Goal: Check status: Check status

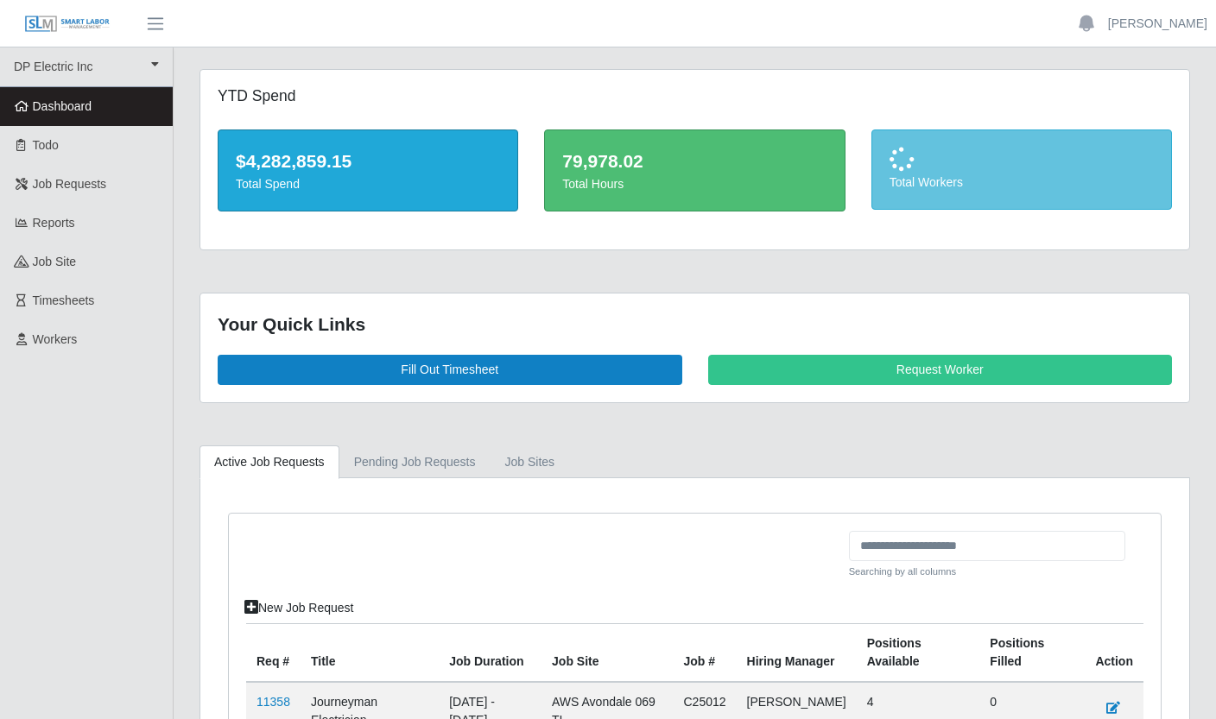
click at [925, 192] on div "Total Workers" at bounding box center [1021, 169] width 299 height 79
click at [925, 192] on div "Total Workers" at bounding box center [1021, 183] width 264 height 18
click at [914, 182] on div "Total Workers" at bounding box center [1021, 184] width 264 height 18
click at [907, 156] on div "22" at bounding box center [1021, 162] width 264 height 28
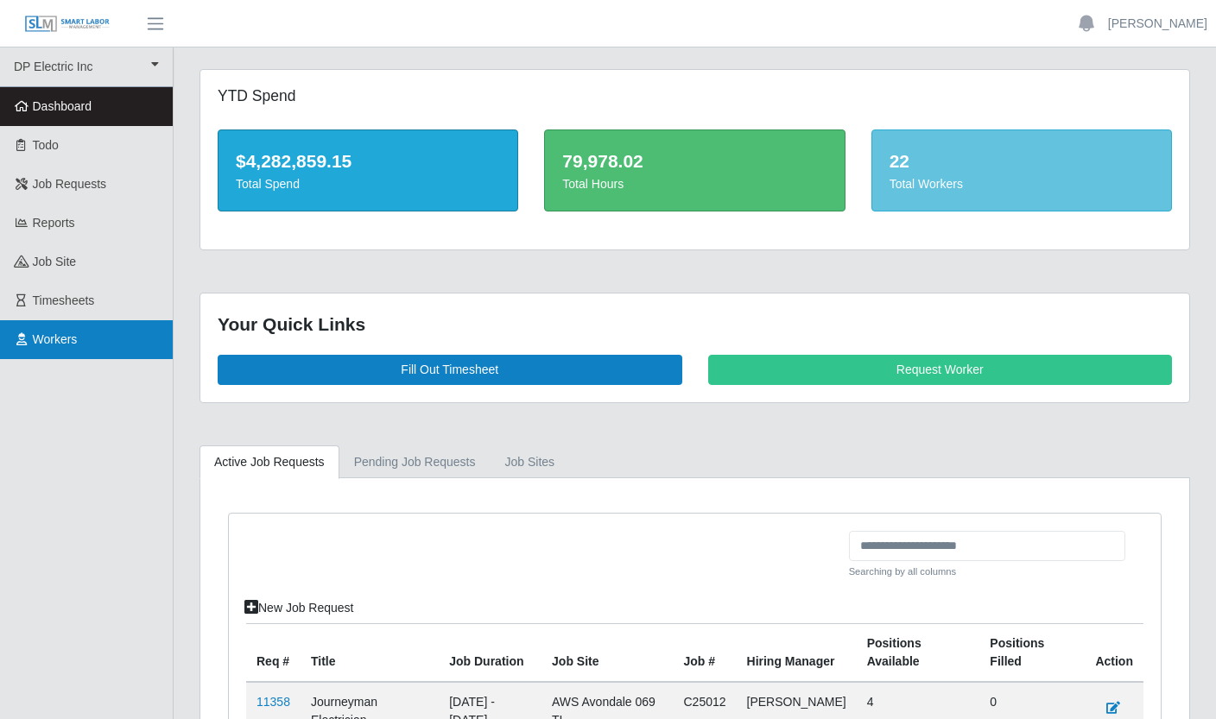
click at [66, 328] on link "Workers" at bounding box center [86, 339] width 173 height 39
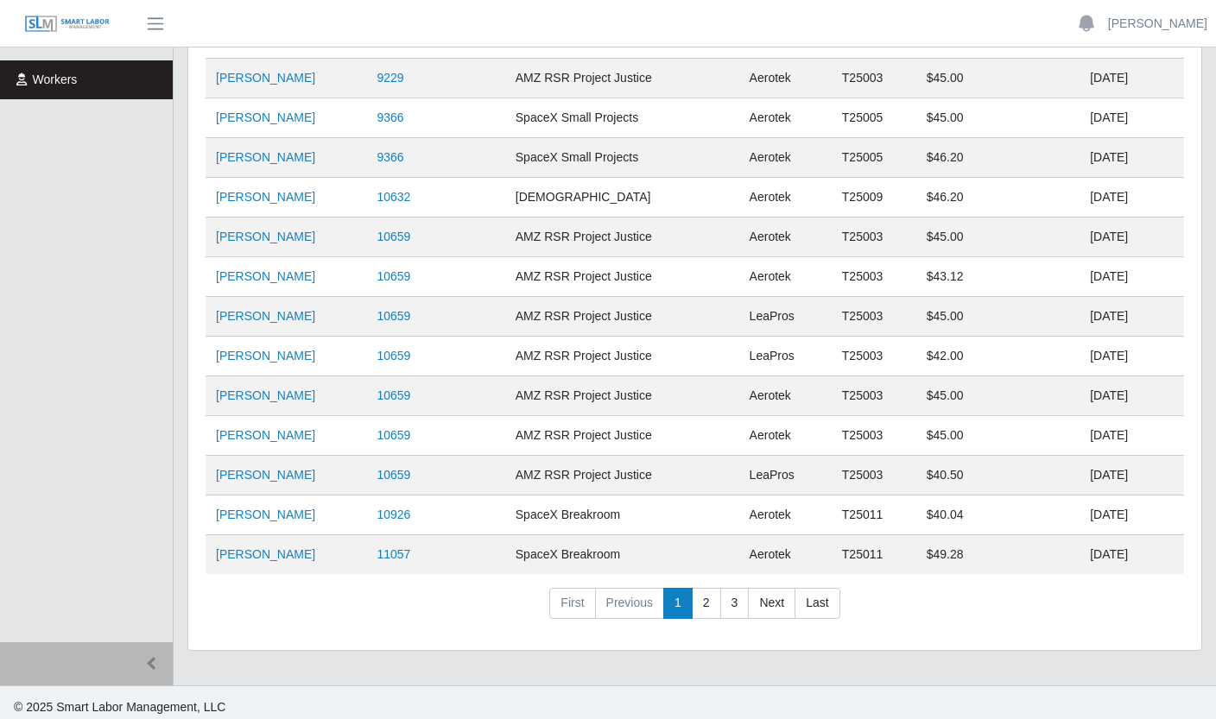
scroll to position [269, 0]
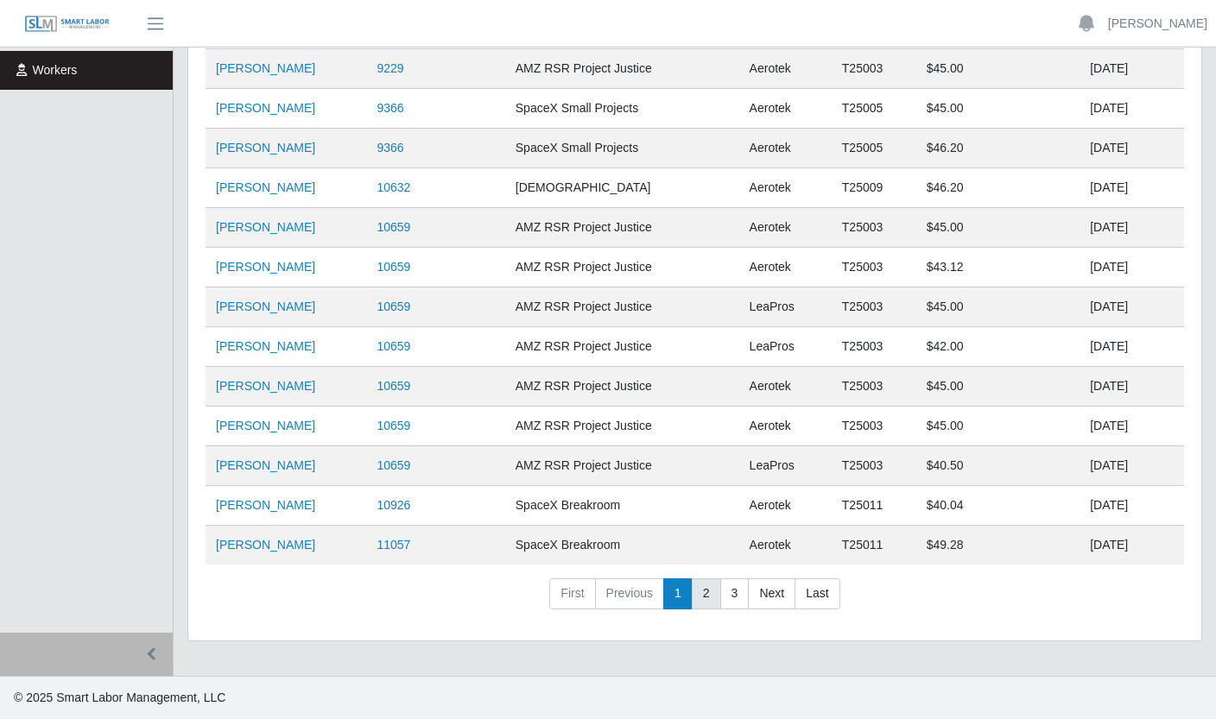
click at [704, 594] on link "2" at bounding box center [706, 593] width 29 height 31
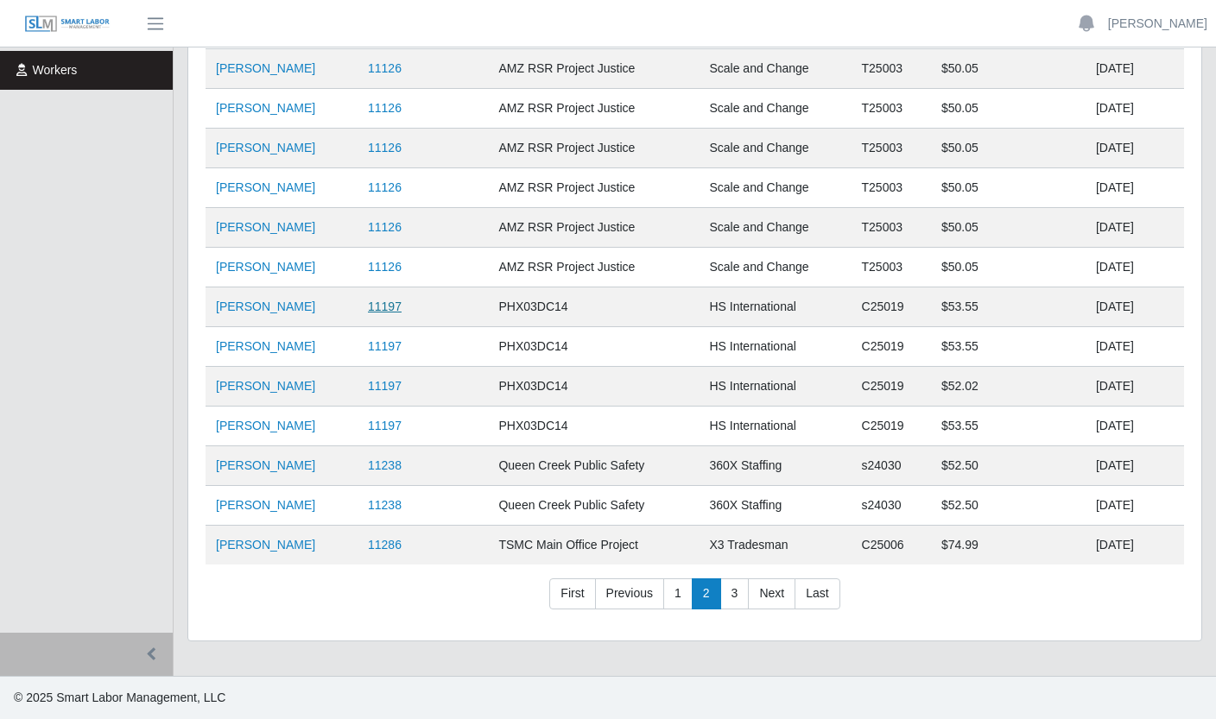
click at [401, 308] on link "11197" at bounding box center [385, 307] width 34 height 14
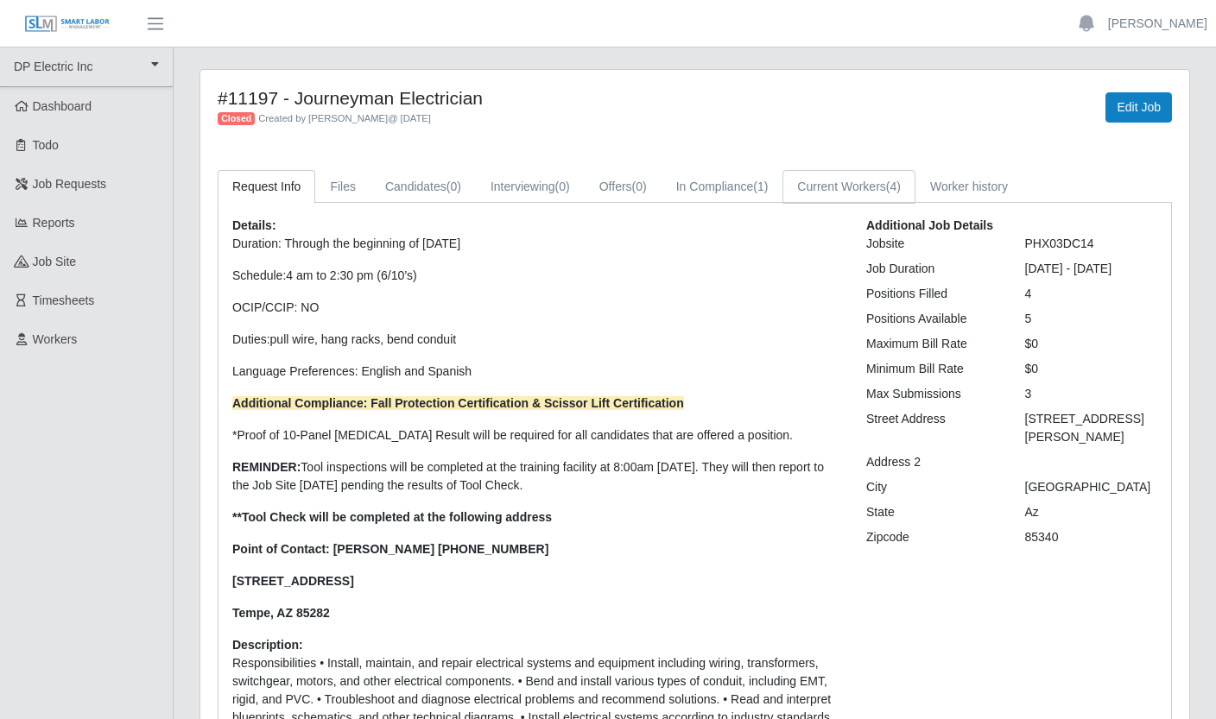
click at [880, 180] on link "Current Workers (4)" at bounding box center [848, 187] width 133 height 34
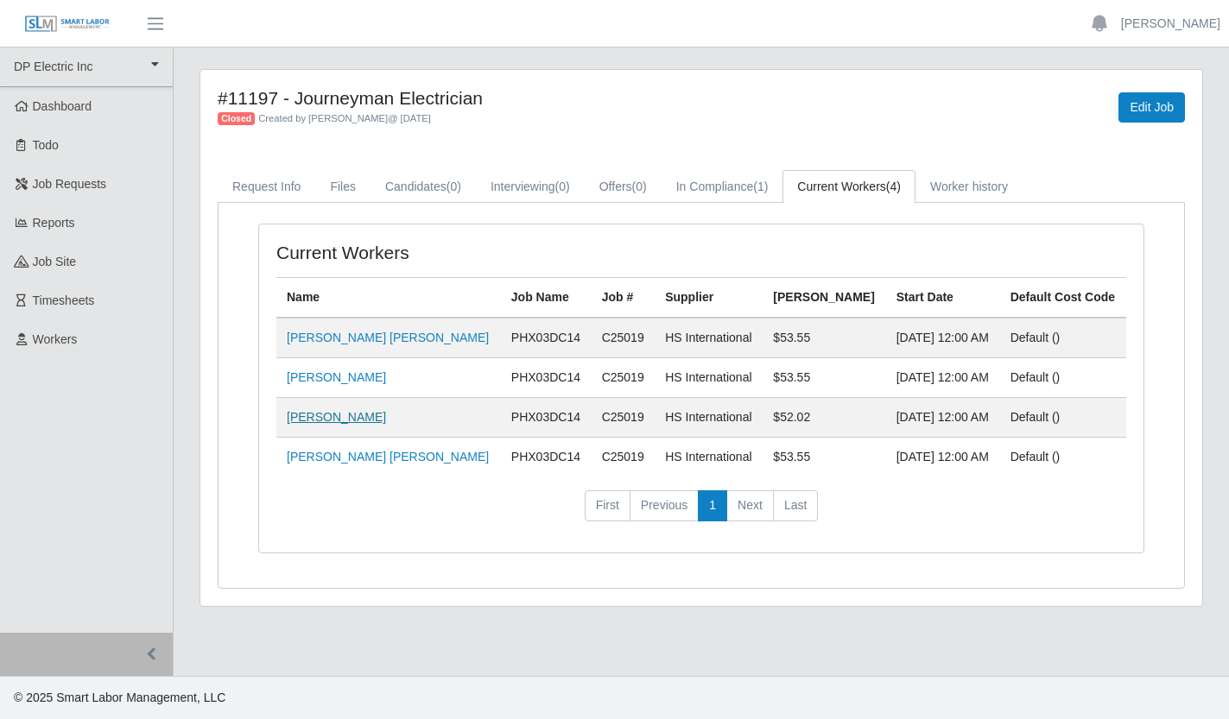
click at [342, 417] on link "[PERSON_NAME]" at bounding box center [336, 417] width 99 height 14
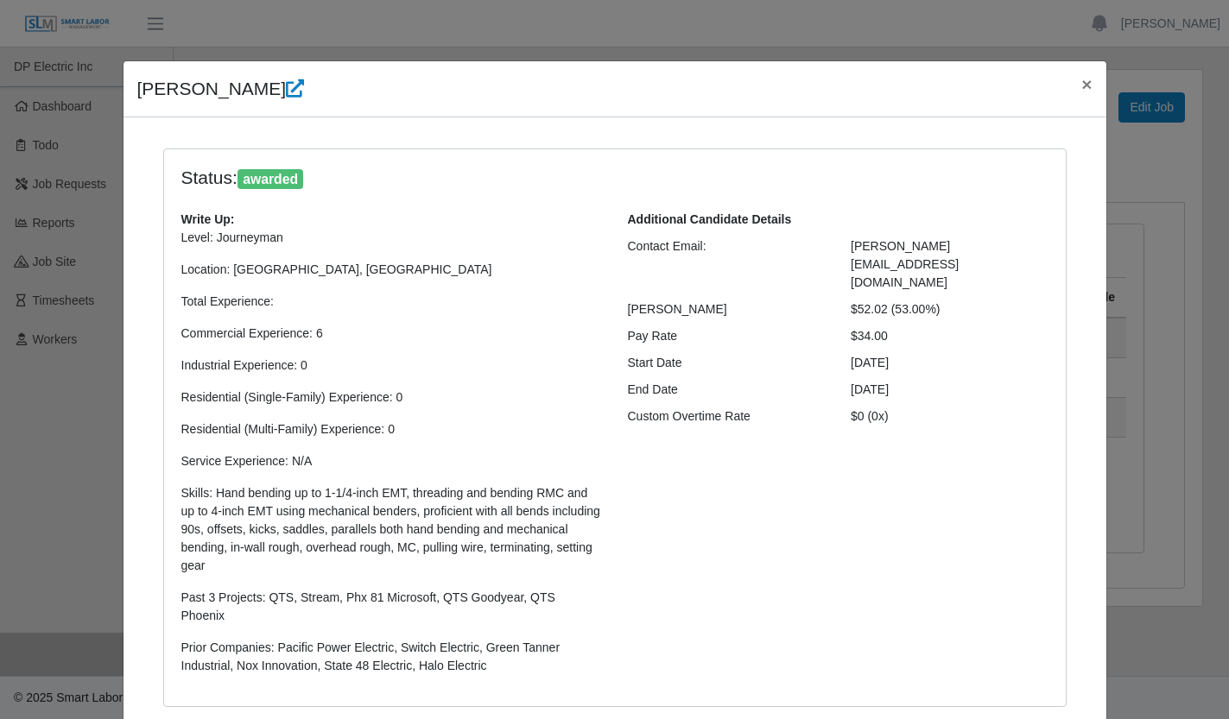
select select "**********"
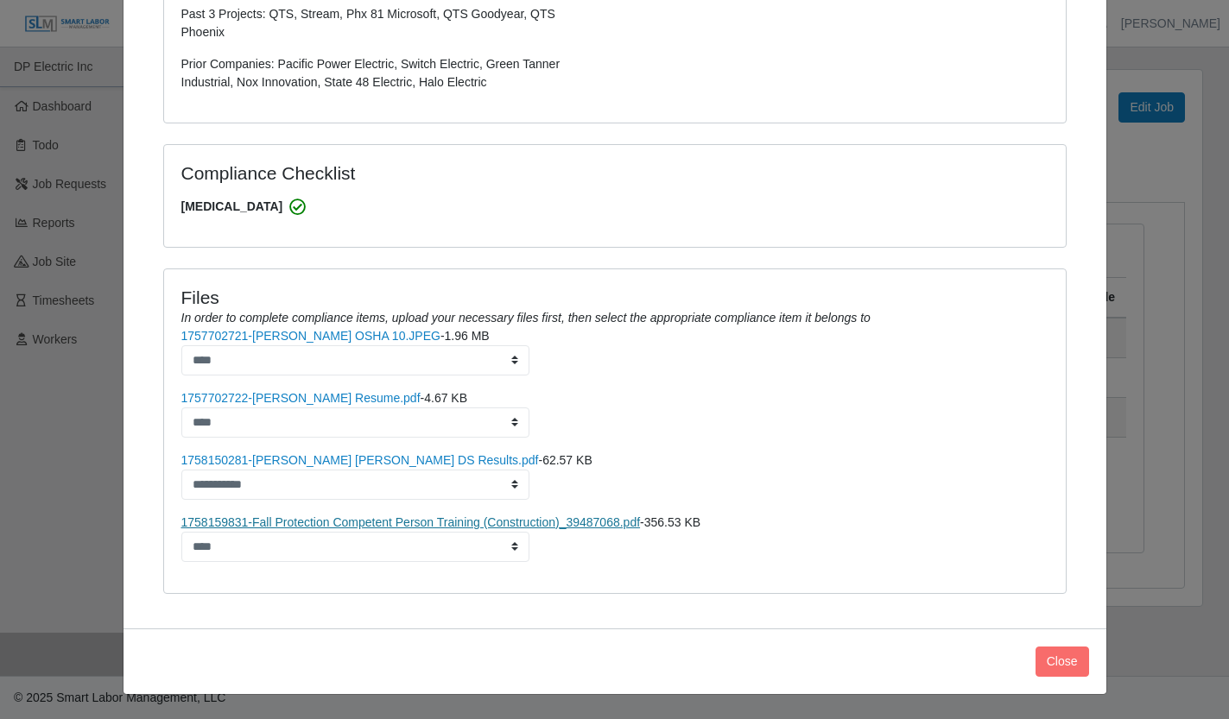
click at [414, 521] on link "1758159831-Fall Protection Competent Person Training (Construction)_39487068.pdf" at bounding box center [410, 522] width 459 height 14
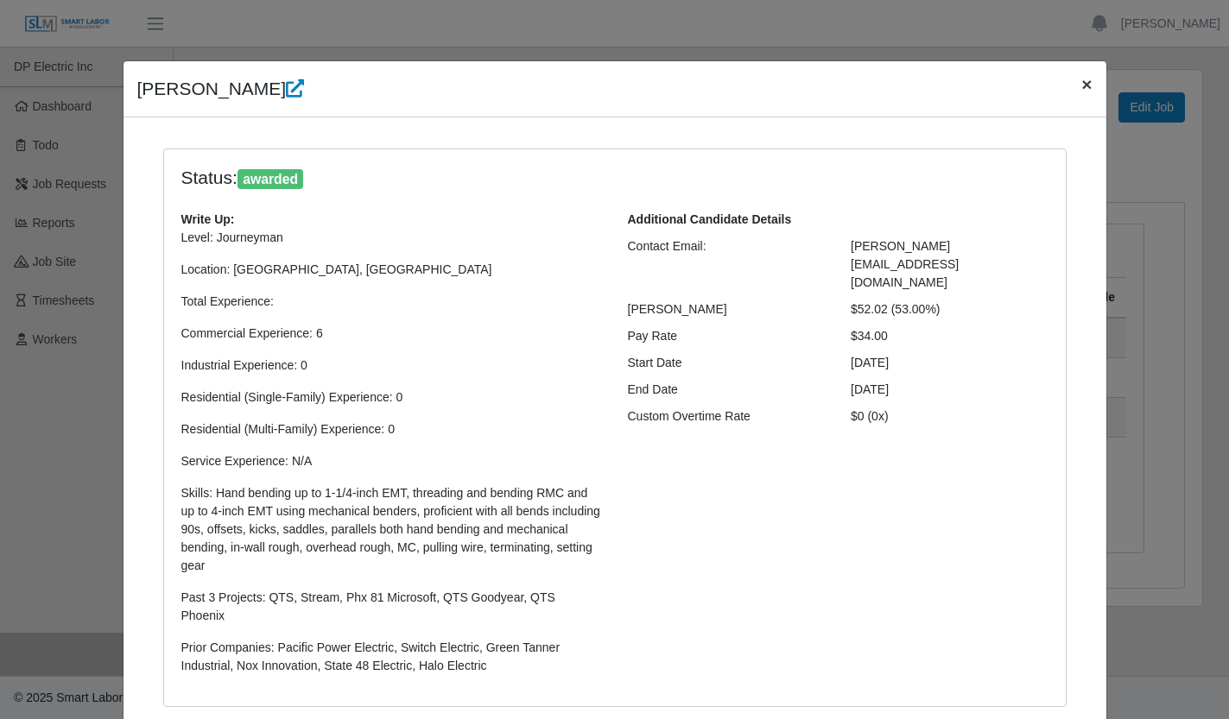
click at [1081, 87] on span "×" at bounding box center [1086, 84] width 10 height 20
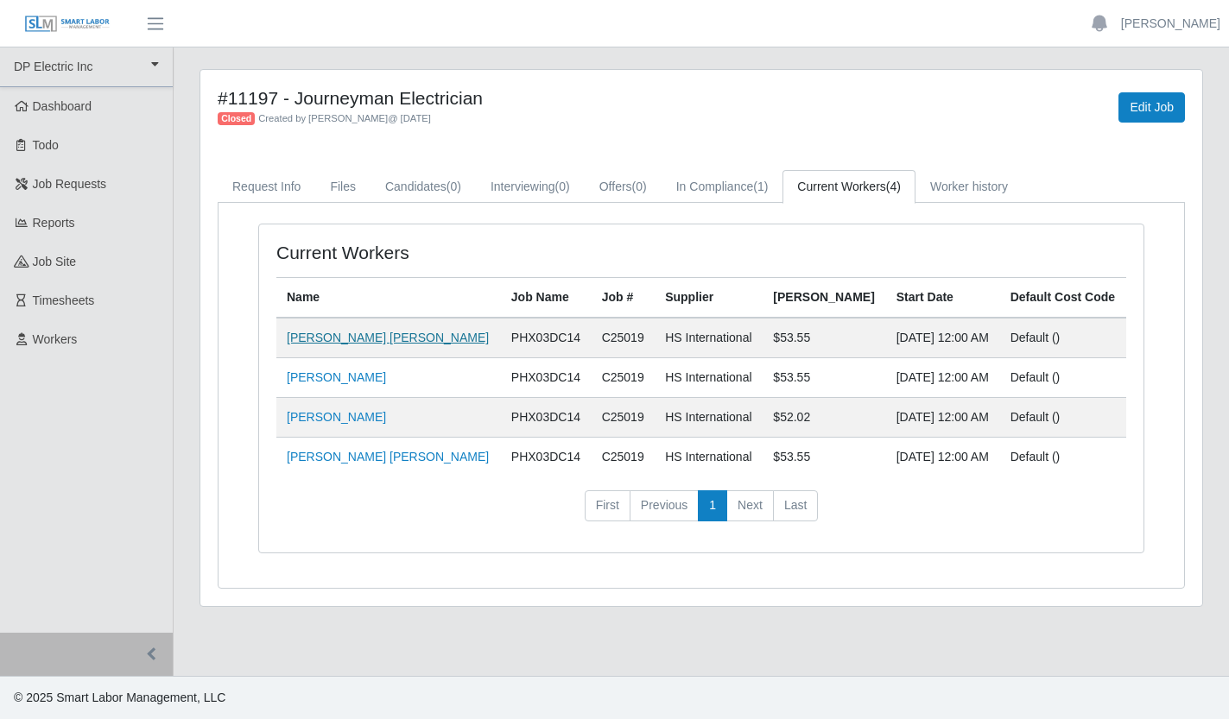
click at [407, 337] on link "[PERSON_NAME] [PERSON_NAME]" at bounding box center [388, 338] width 202 height 14
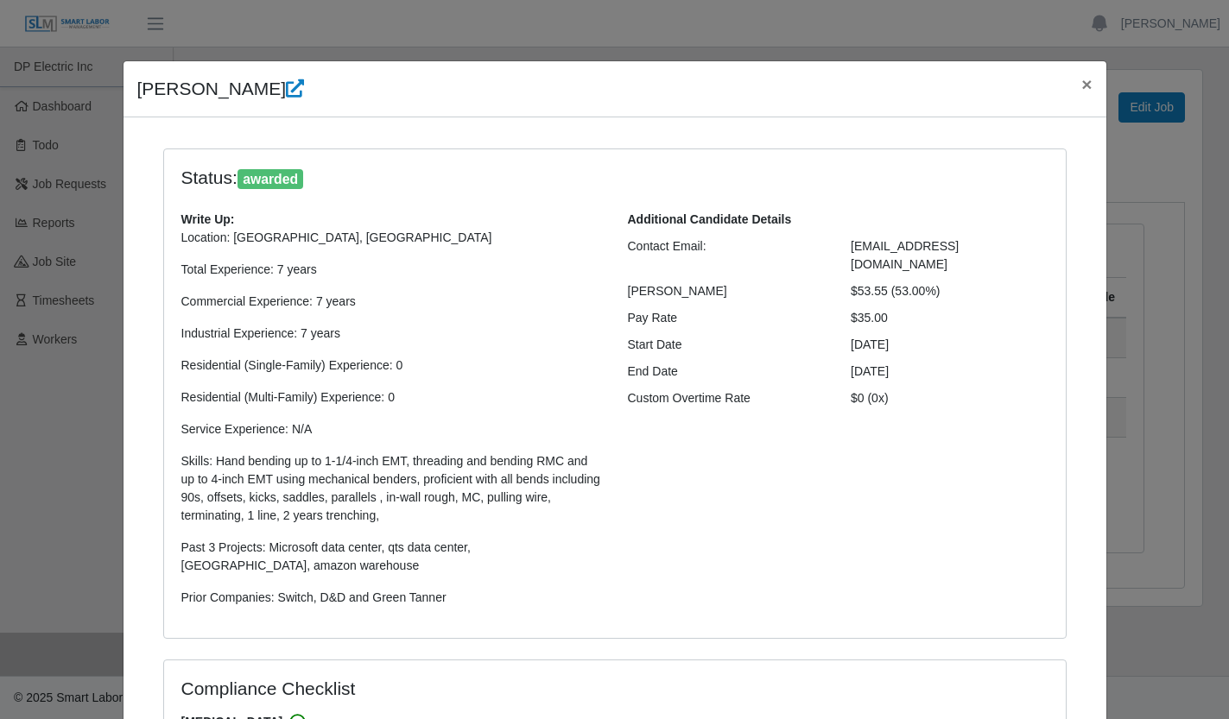
select select "**********"
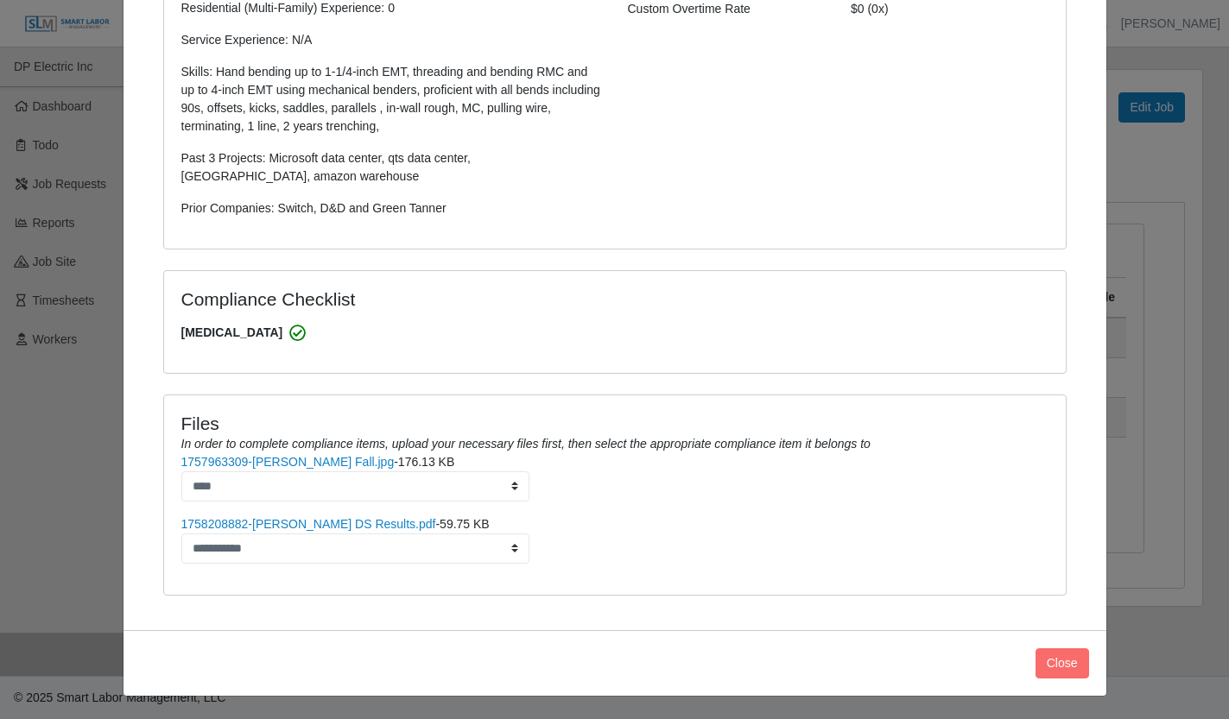
scroll to position [391, 0]
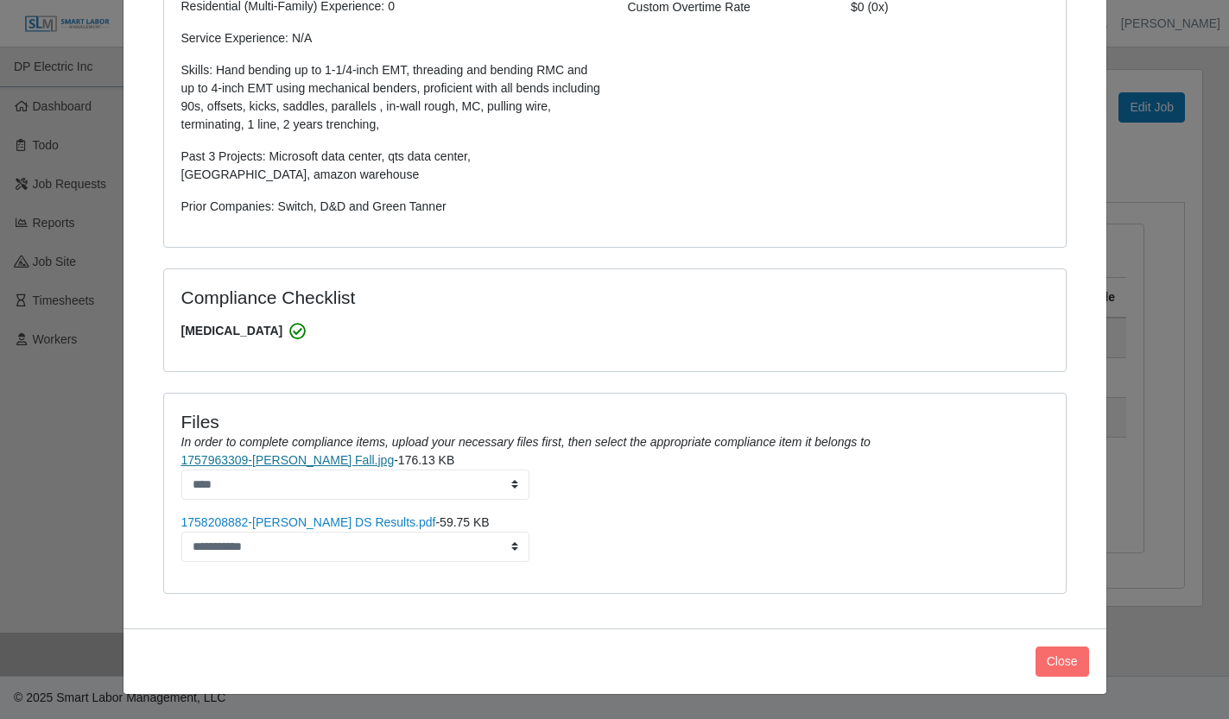
click at [304, 456] on link "1757963309-[PERSON_NAME] Fall.jpg" at bounding box center [287, 460] width 213 height 14
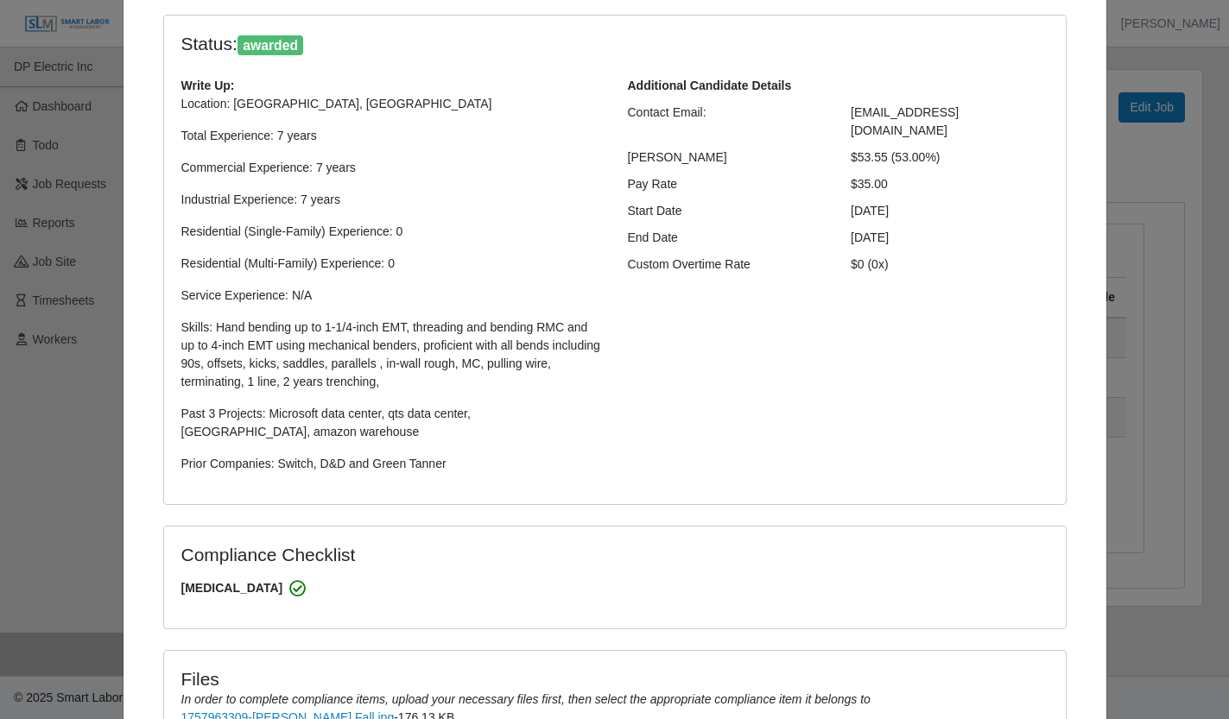
scroll to position [0, 0]
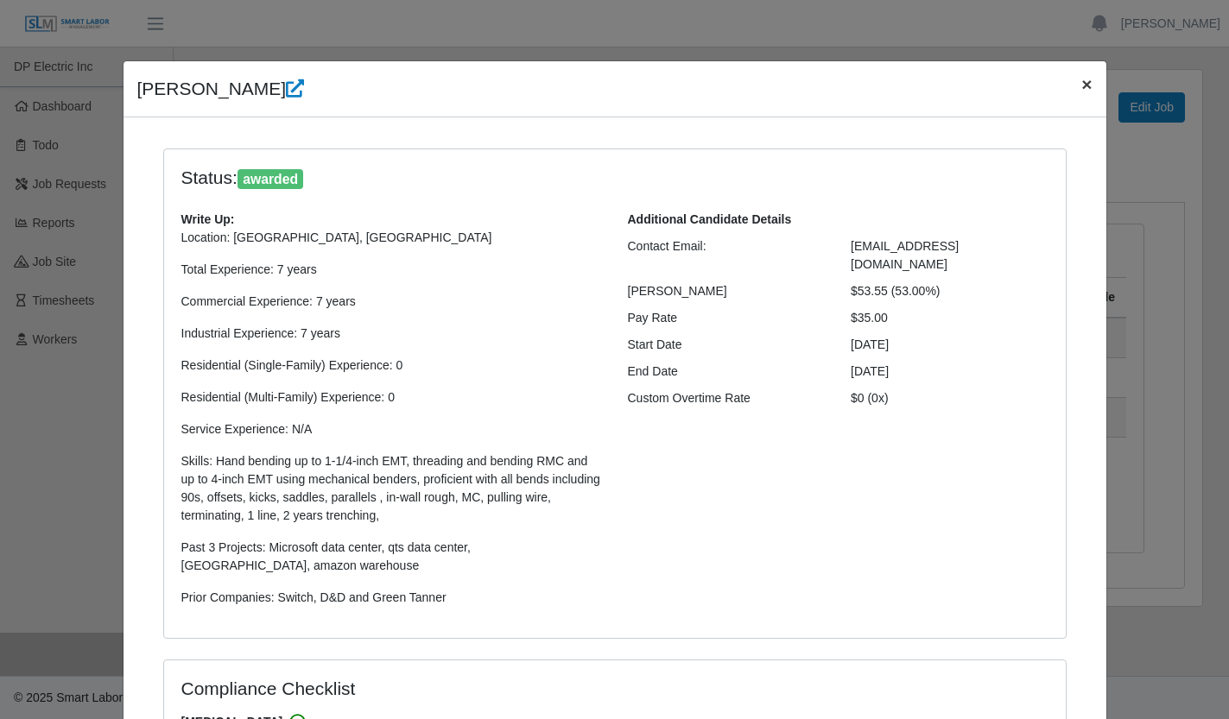
click at [1083, 79] on span "×" at bounding box center [1086, 84] width 10 height 20
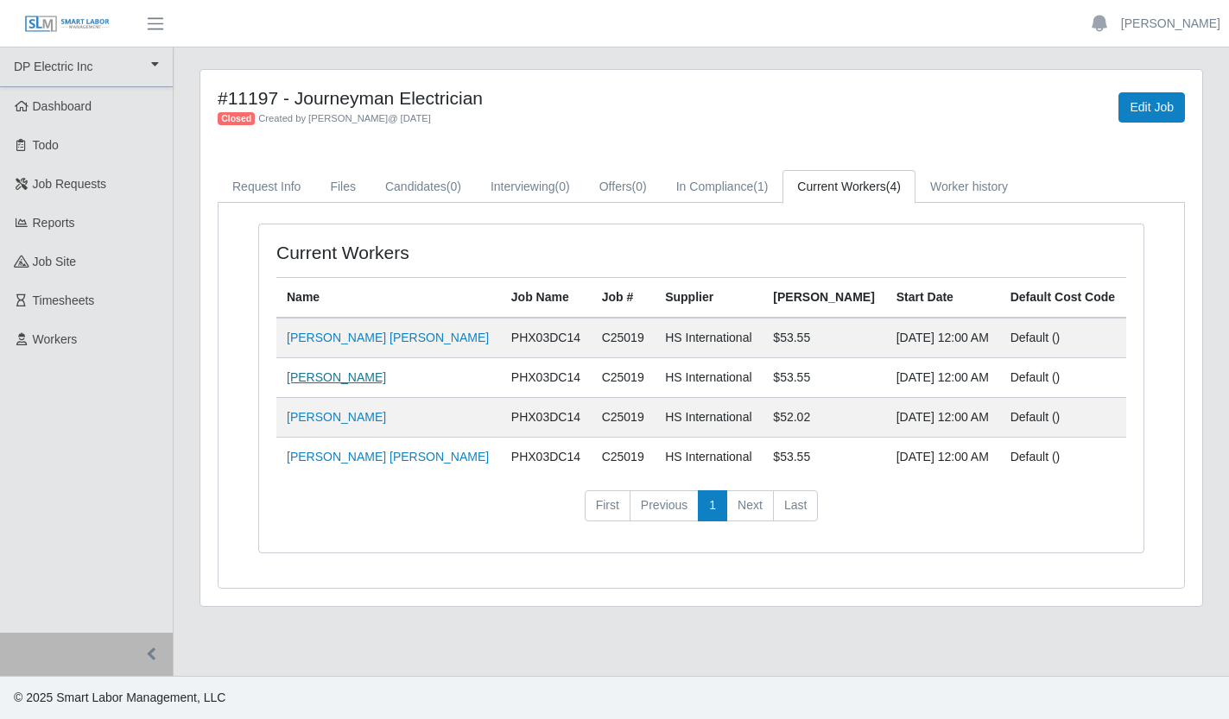
click at [351, 380] on link "[PERSON_NAME]" at bounding box center [336, 377] width 99 height 14
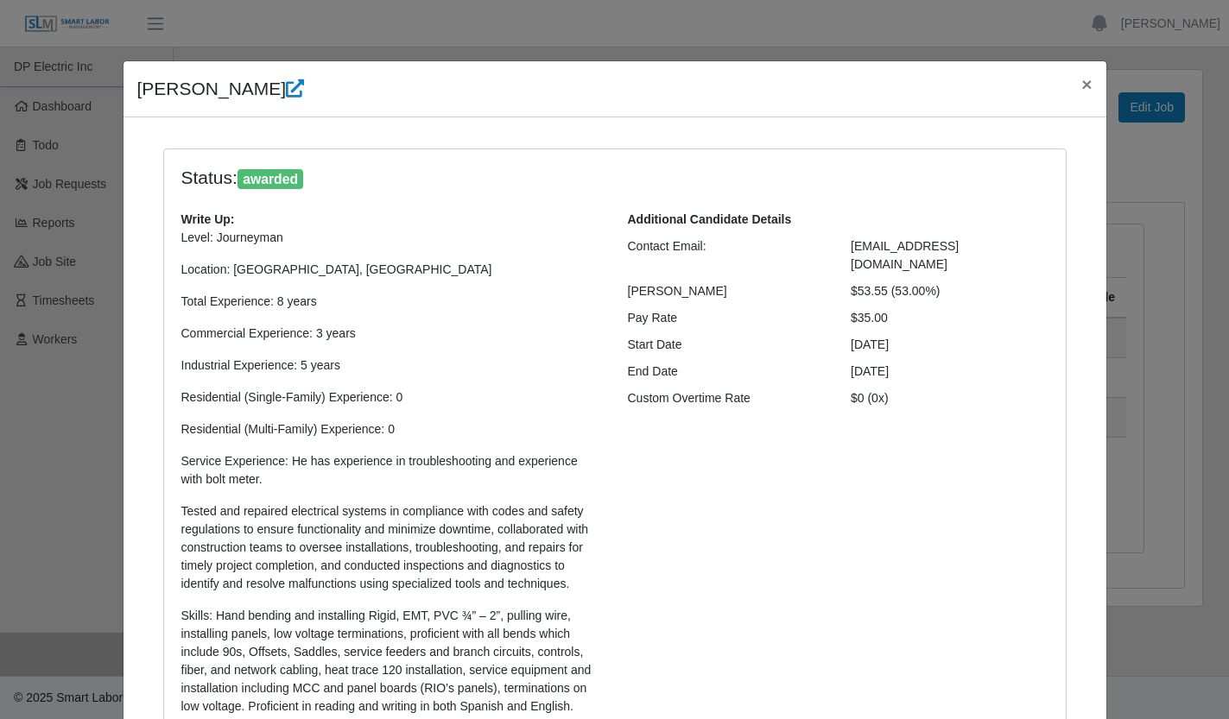
select select "**********"
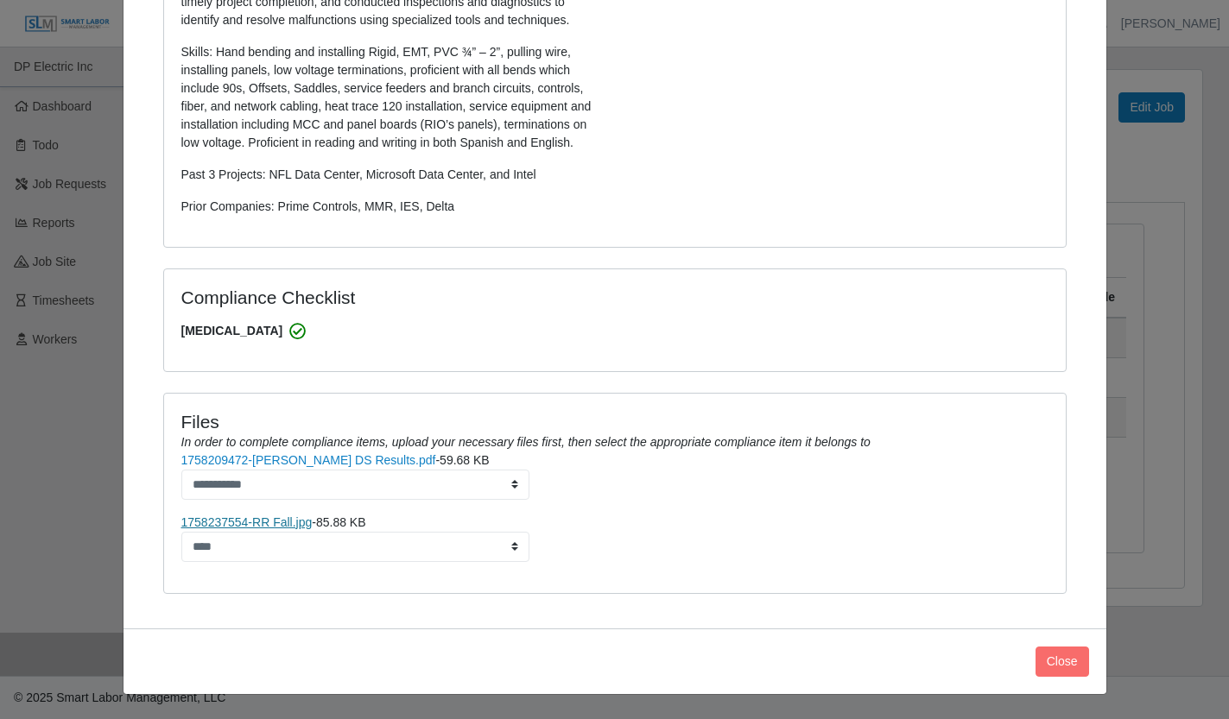
click at [289, 528] on link "1758237554-RR Fall.jpg" at bounding box center [246, 522] width 131 height 14
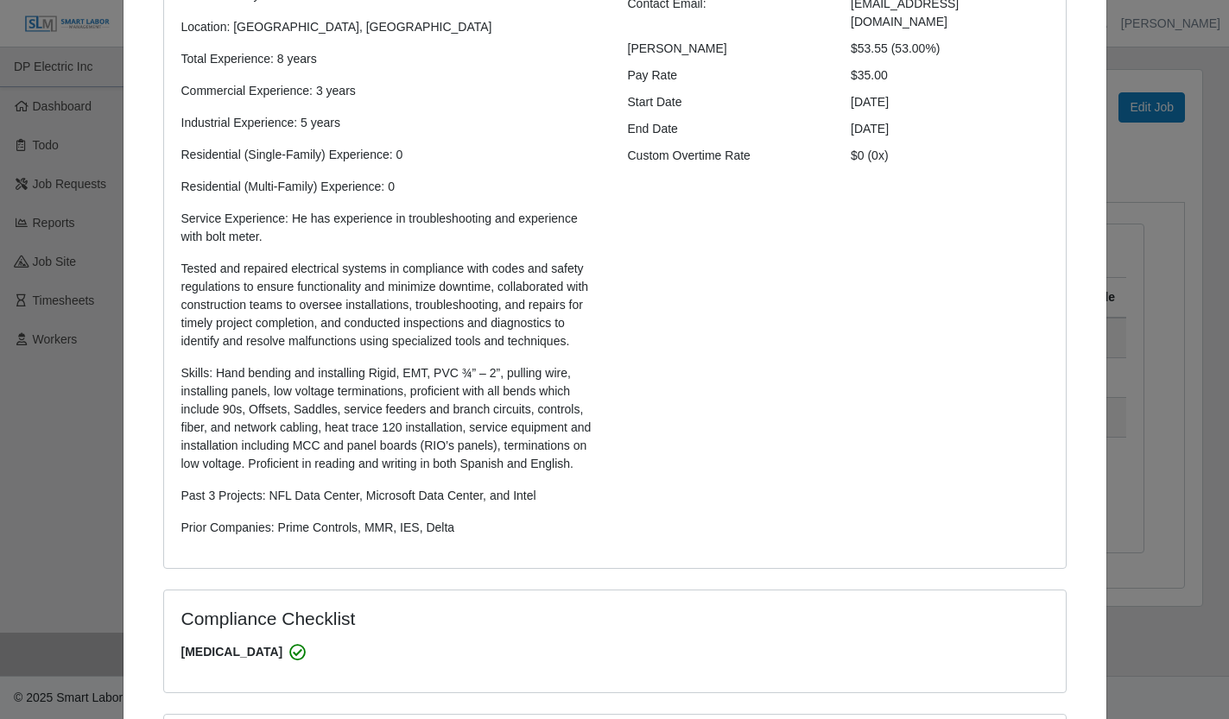
scroll to position [0, 0]
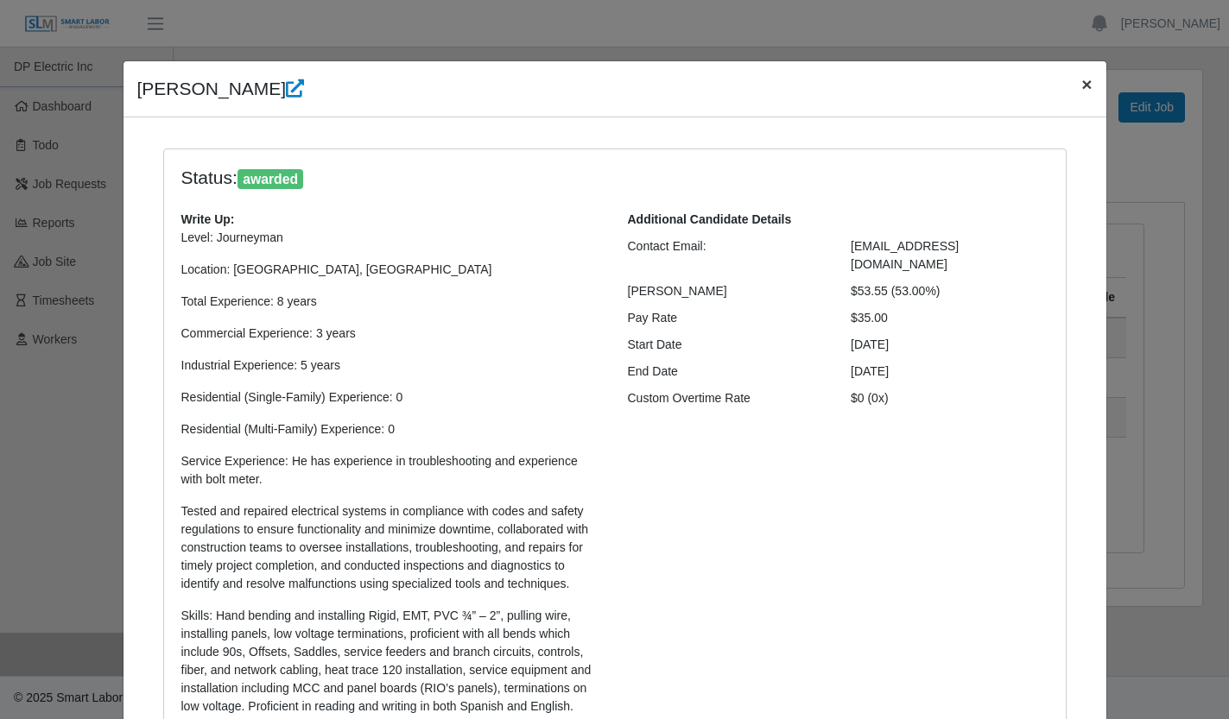
click at [1081, 87] on span "×" at bounding box center [1086, 84] width 10 height 20
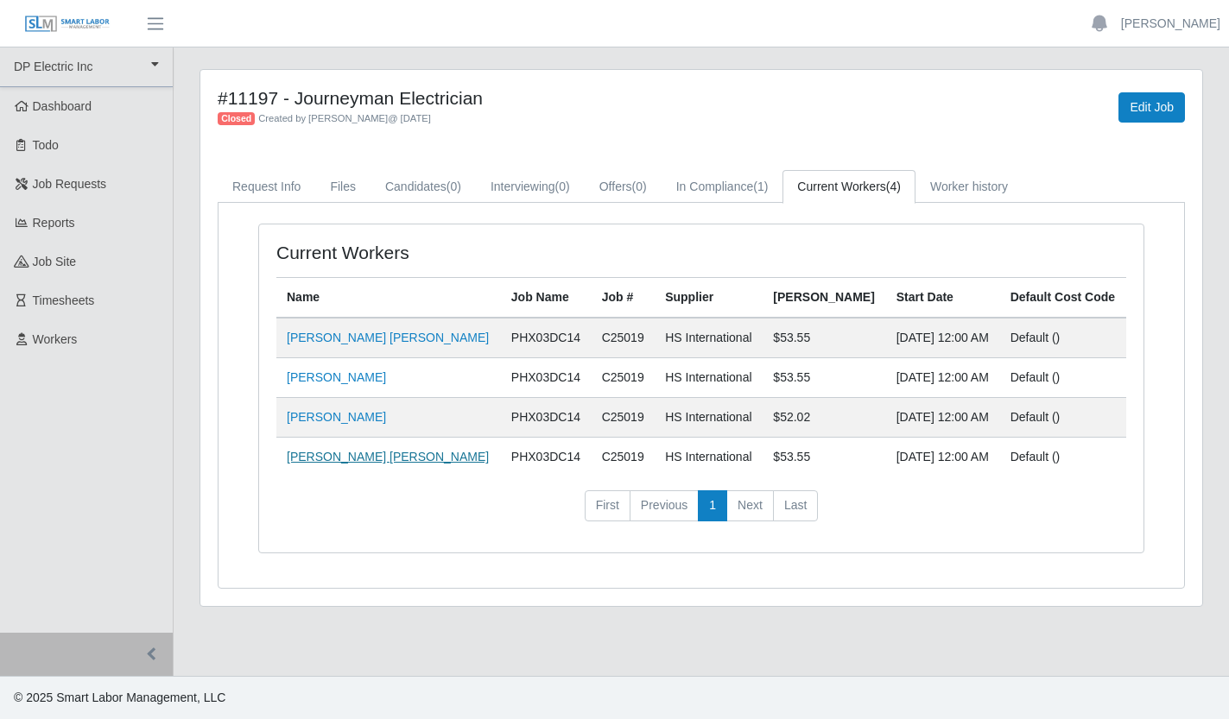
click at [371, 456] on link "[PERSON_NAME] [PERSON_NAME]" at bounding box center [388, 457] width 202 height 14
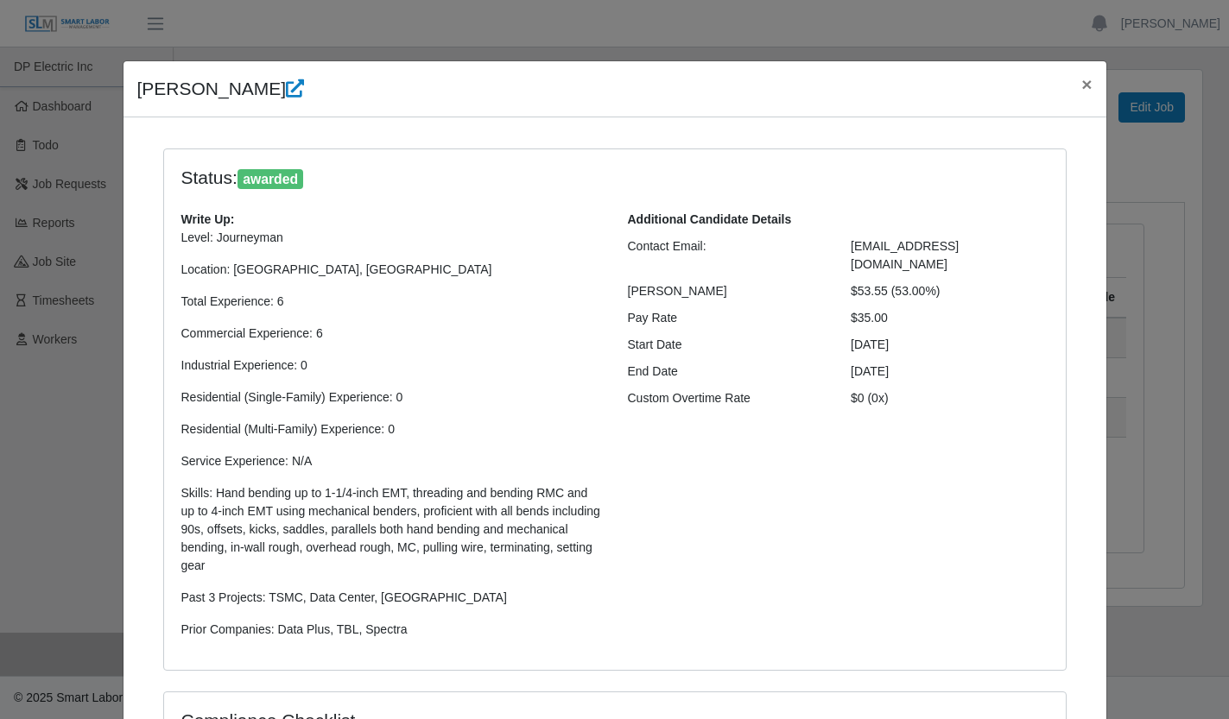
select select "**********"
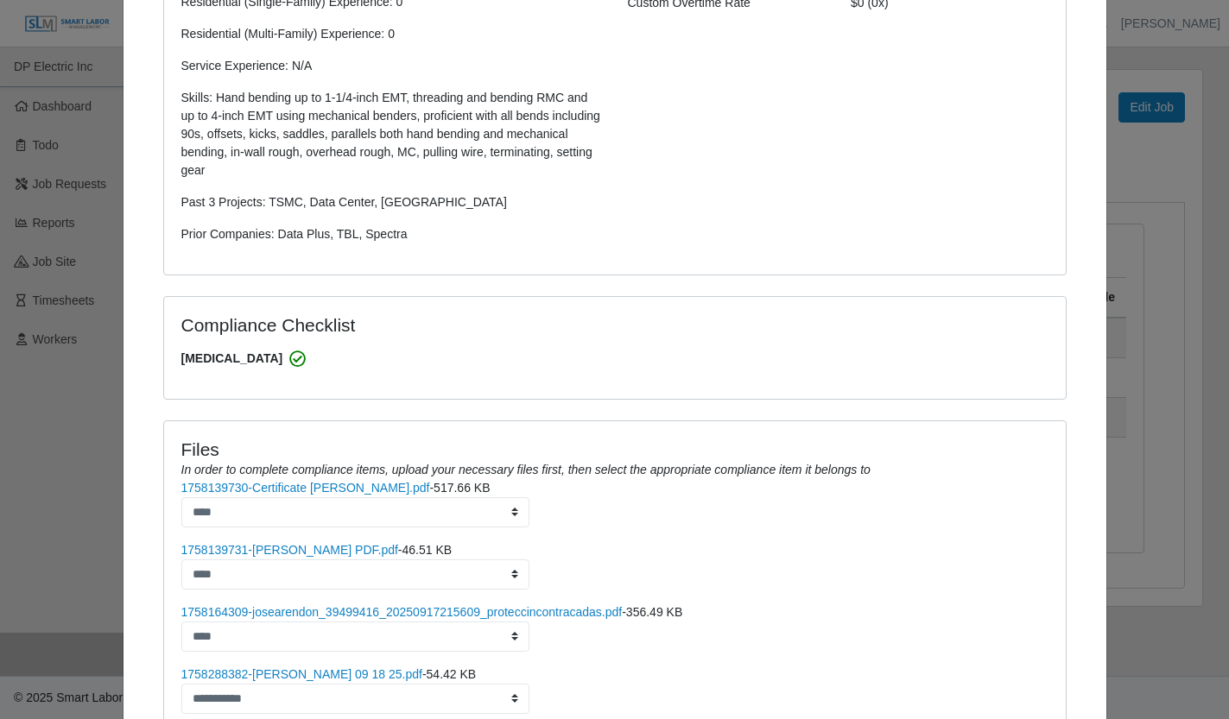
scroll to position [547, 0]
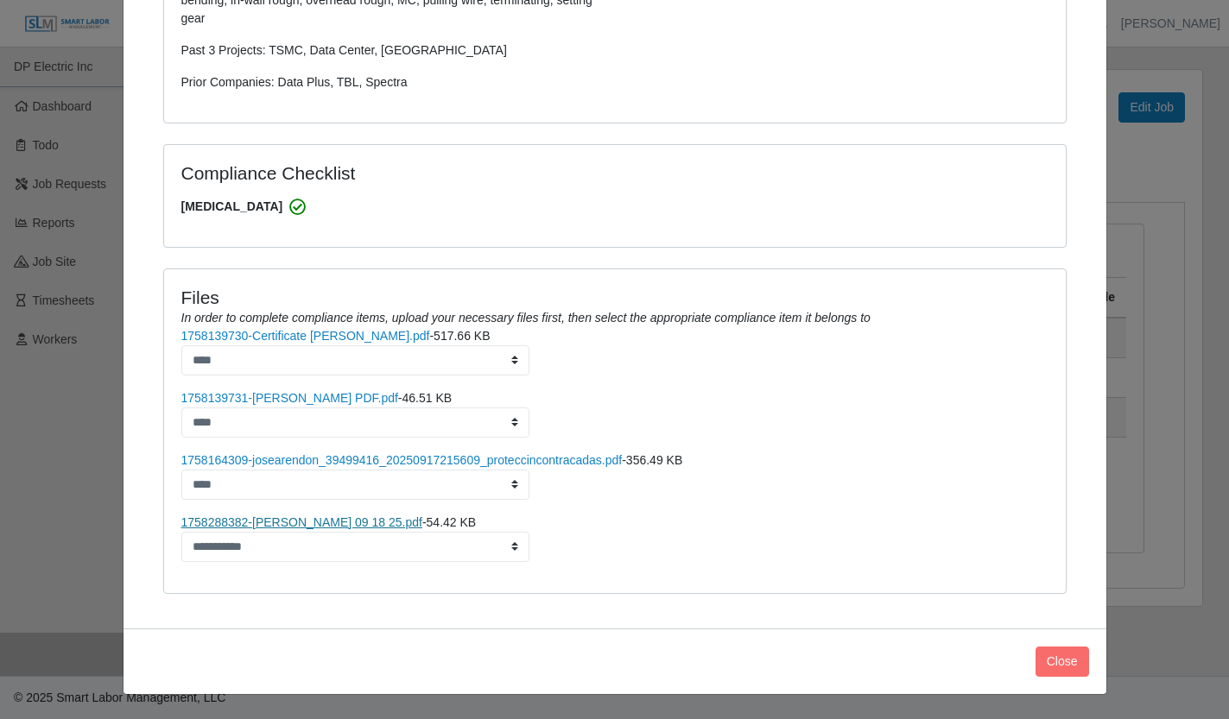
click at [368, 526] on link "1758288382-[PERSON_NAME] 09 18 25.pdf" at bounding box center [301, 522] width 241 height 14
click at [302, 464] on link "1758164309-josearendon_39499416_20250917215609_proteccincontracadas.pdf" at bounding box center [401, 460] width 441 height 14
click at [77, 458] on div "[PERSON_NAME] × Status: awarded Write Up: Level: Journeyman Location: [GEOGRAPH…" at bounding box center [614, 359] width 1229 height 719
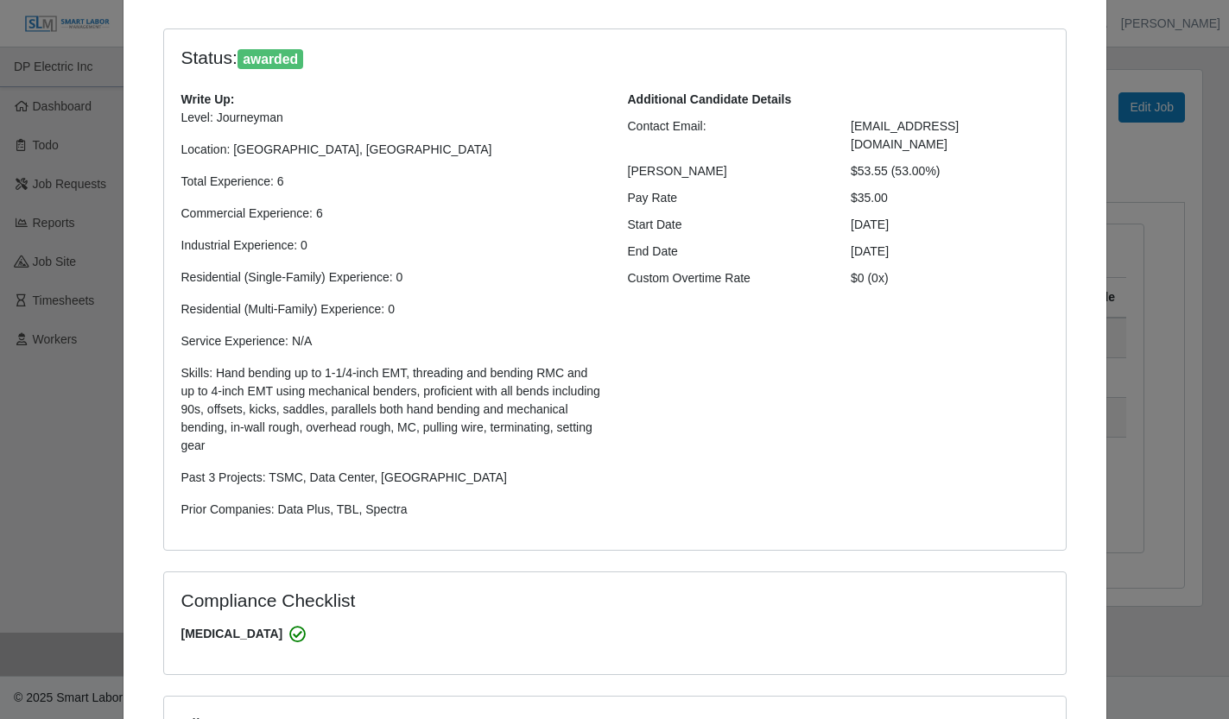
scroll to position [0, 0]
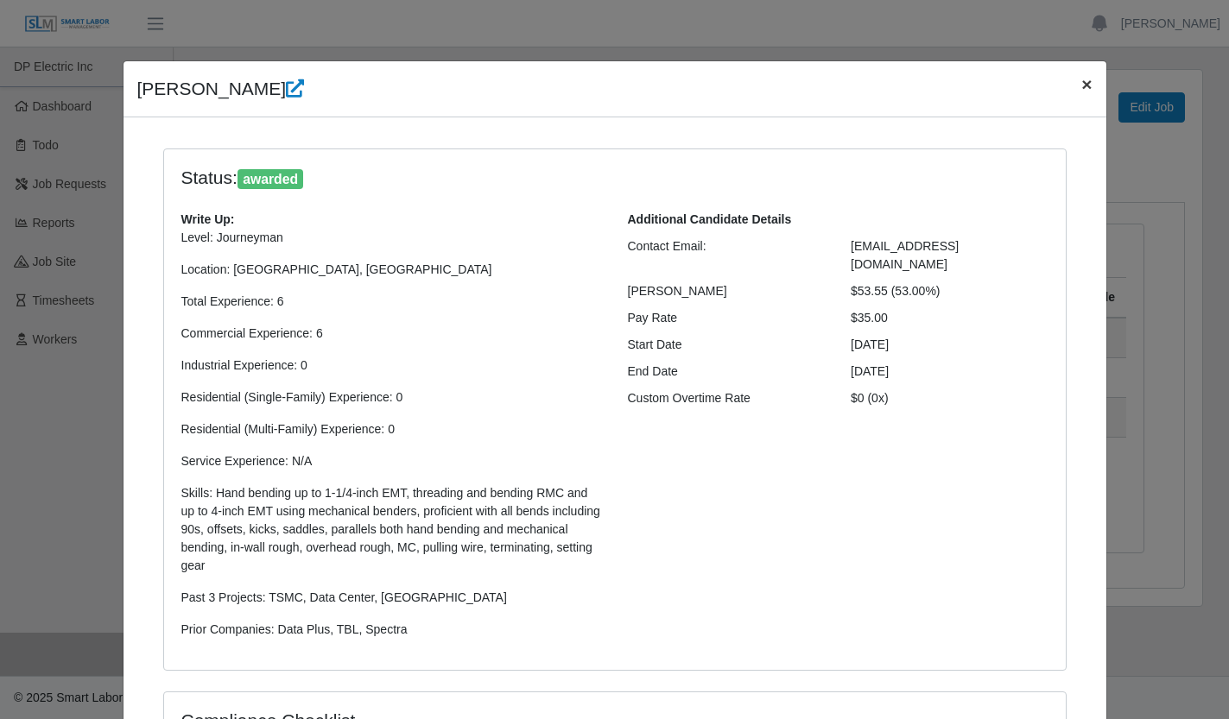
click at [1089, 87] on button "×" at bounding box center [1086, 84] width 38 height 46
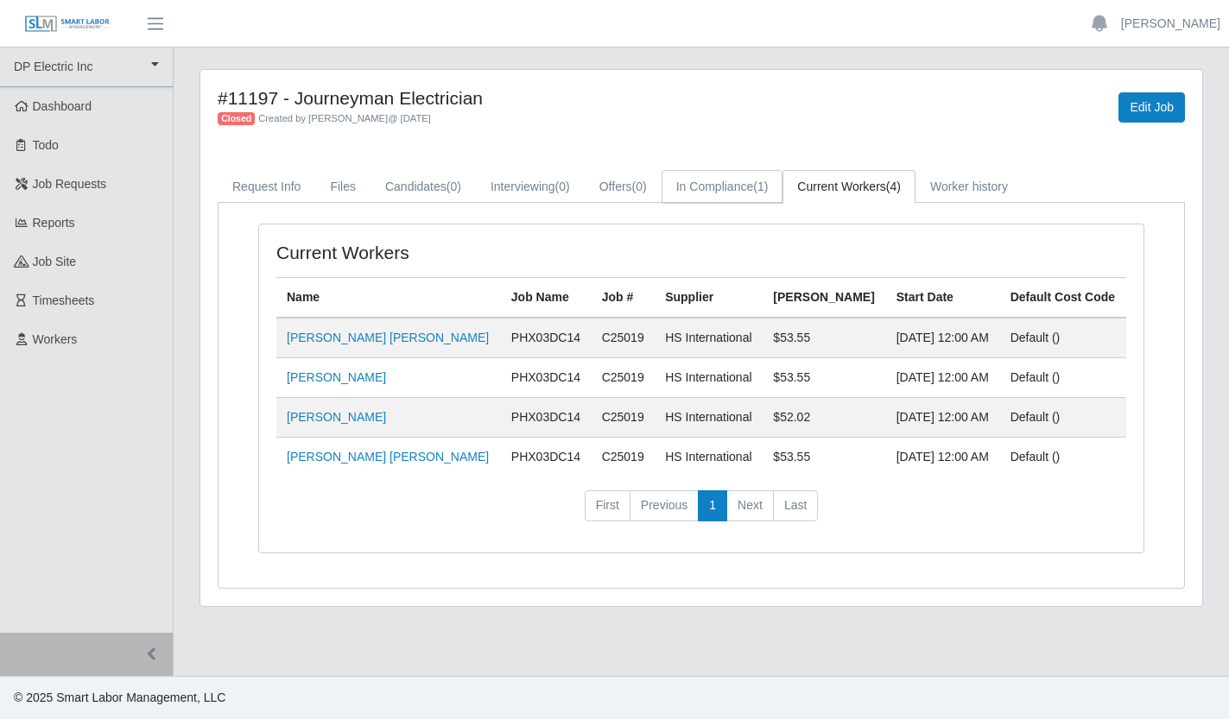
click at [772, 181] on link "In Compliance (1)" at bounding box center [722, 187] width 122 height 34
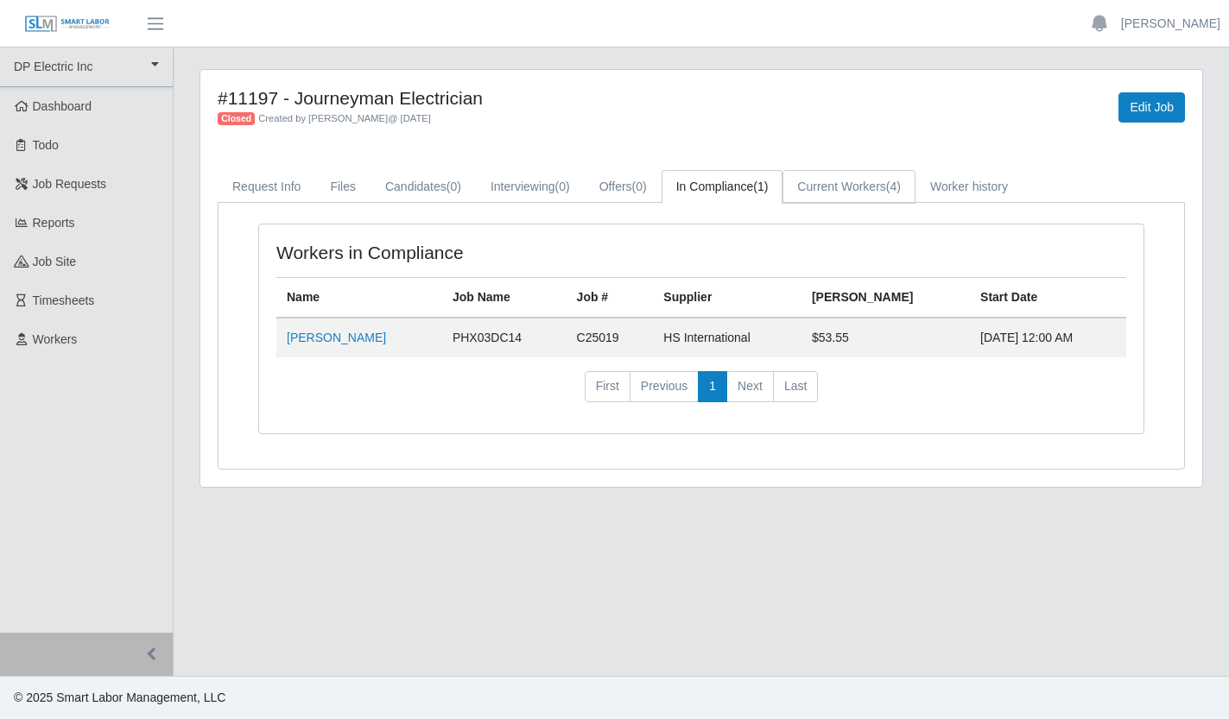
click at [882, 190] on link "Current Workers (4)" at bounding box center [848, 187] width 133 height 34
